Goal: Task Accomplishment & Management: Use online tool/utility

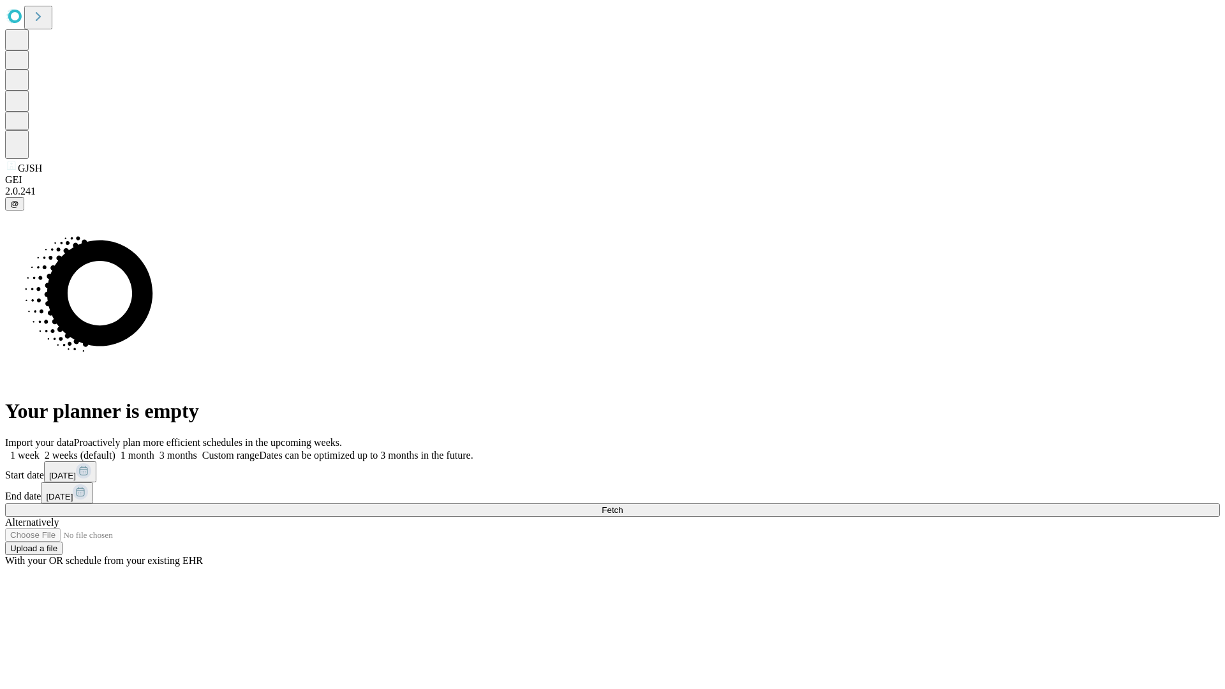
click at [623, 505] on span "Fetch" at bounding box center [612, 510] width 21 height 10
